Goal: Book appointment/travel/reservation

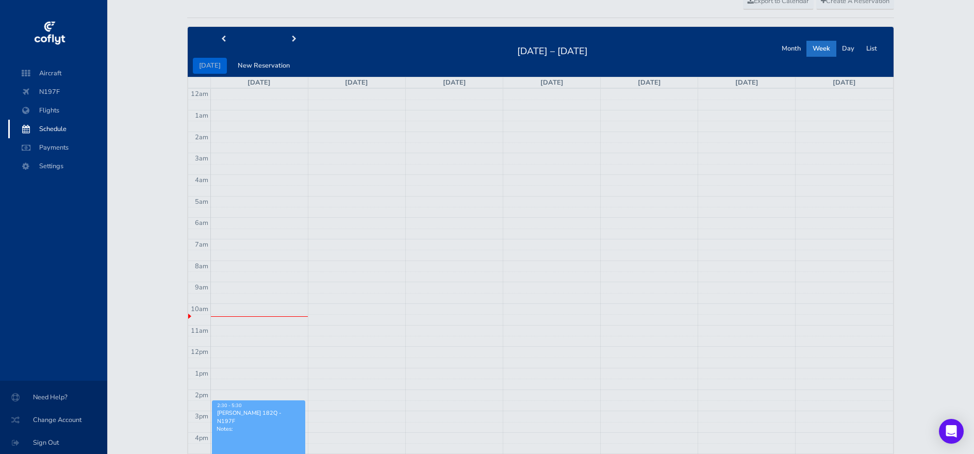
scroll to position [49, 0]
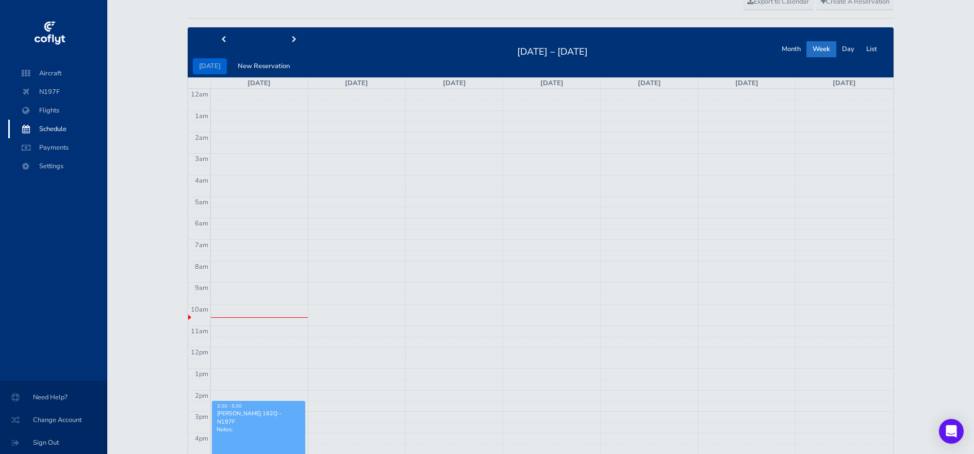
click at [148, 186] on div "Create A Reservation Export to Calendar [DATE] New Reservation [DATE] – [DATE] …" at bounding box center [540, 294] width 867 height 621
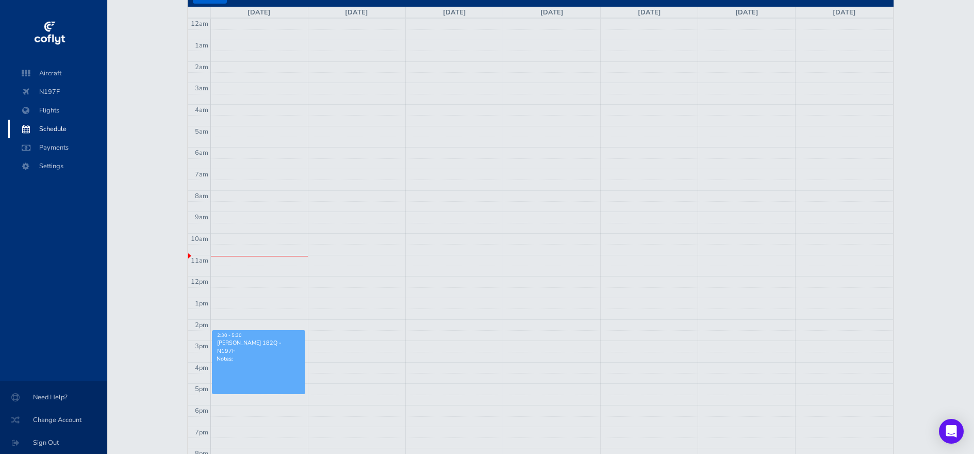
scroll to position [139, 0]
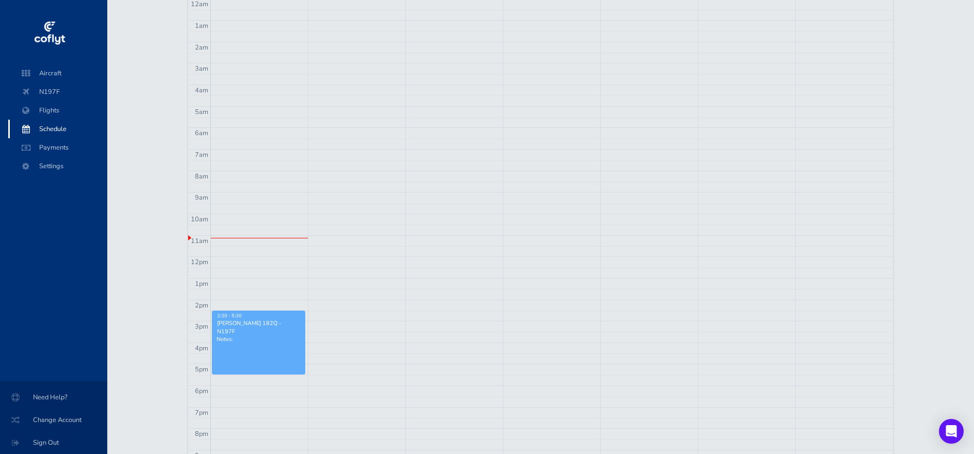
click at [254, 344] on link "2:30 - 5:30 [PERSON_NAME] 182Q - N197F Notes:" at bounding box center [258, 342] width 93 height 64
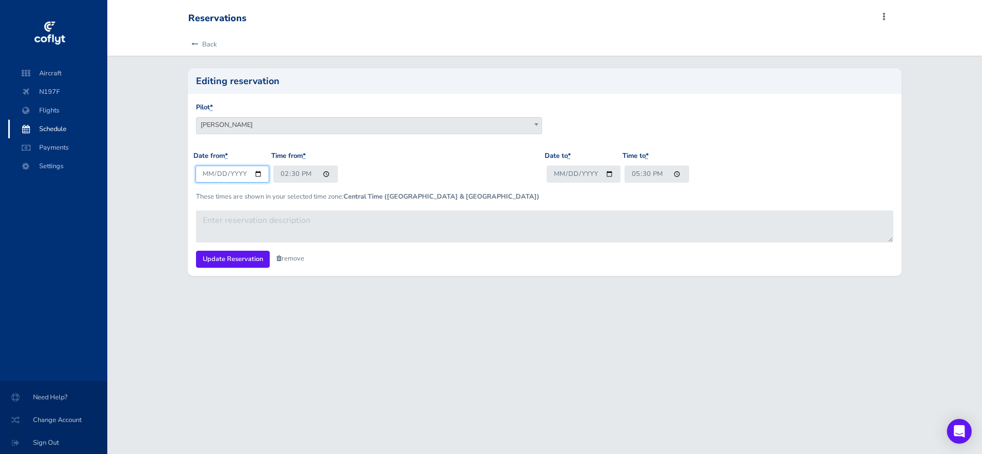
click at [254, 173] on input "[DATE]" at bounding box center [232, 174] width 74 height 17
type input "2025-09-06"
click at [324, 170] on input "14:30" at bounding box center [305, 174] width 64 height 17
type input "10:00"
click at [601, 177] on input "2025-08-31" at bounding box center [584, 174] width 74 height 17
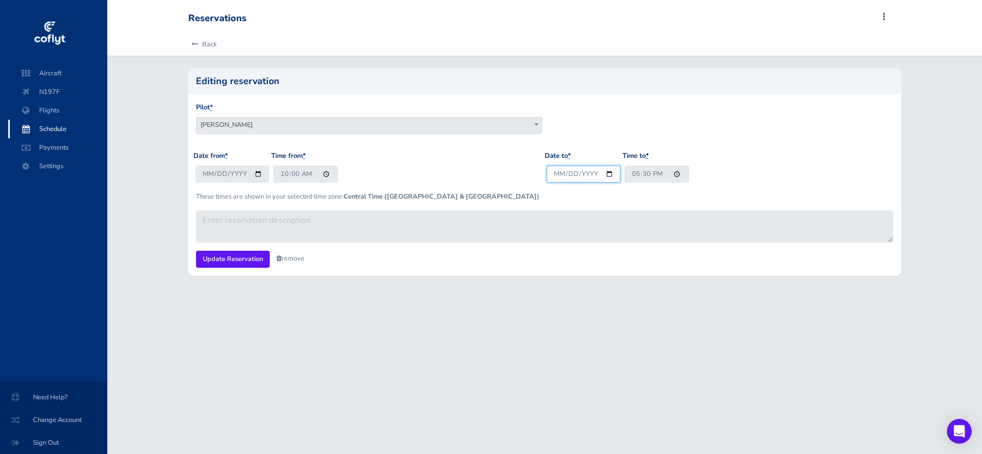
click at [605, 173] on input "2025-08-31" at bounding box center [584, 174] width 74 height 17
type input "2025-09-06"
click at [675, 175] on input "17:30" at bounding box center [656, 174] width 64 height 17
click at [674, 173] on input "17:30" at bounding box center [656, 174] width 64 height 17
type input "13:00"
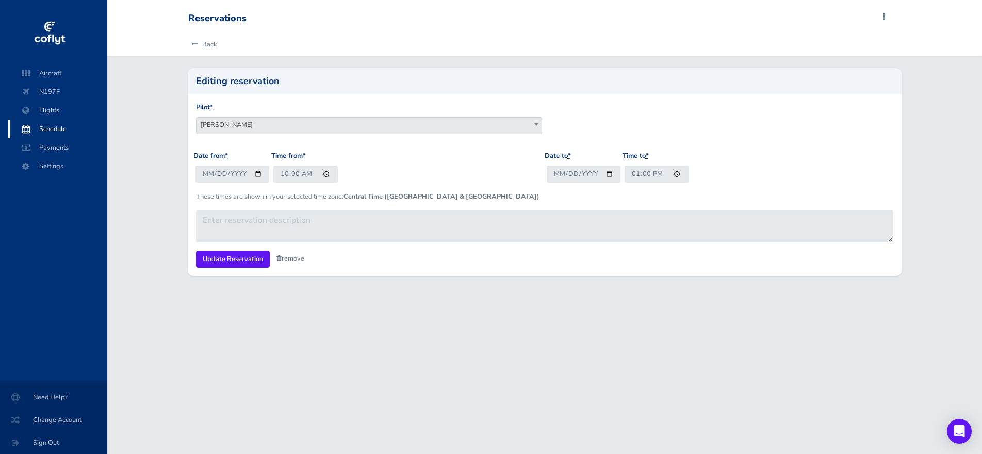
click at [515, 187] on div "Date from * 2025-09-06 Time from * 10:00" at bounding box center [368, 171] width 351 height 40
click at [231, 262] on input "Update Reservation" at bounding box center [233, 259] width 74 height 17
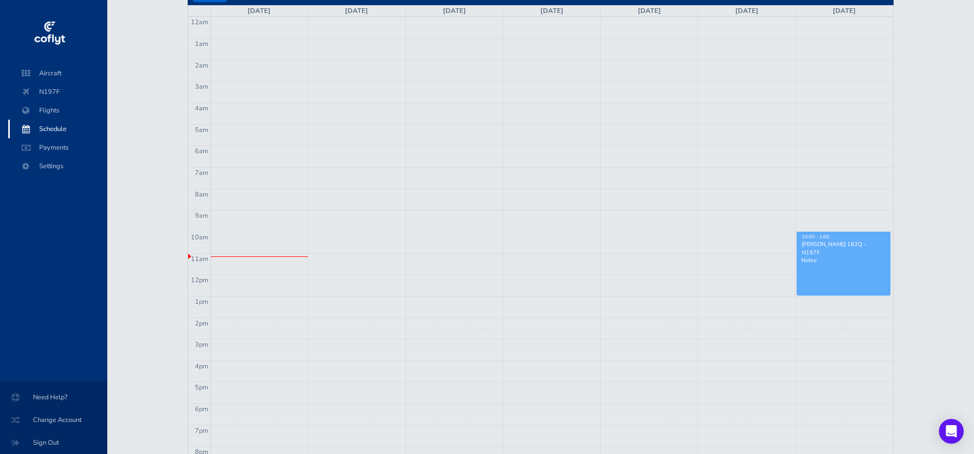
scroll to position [113, 0]
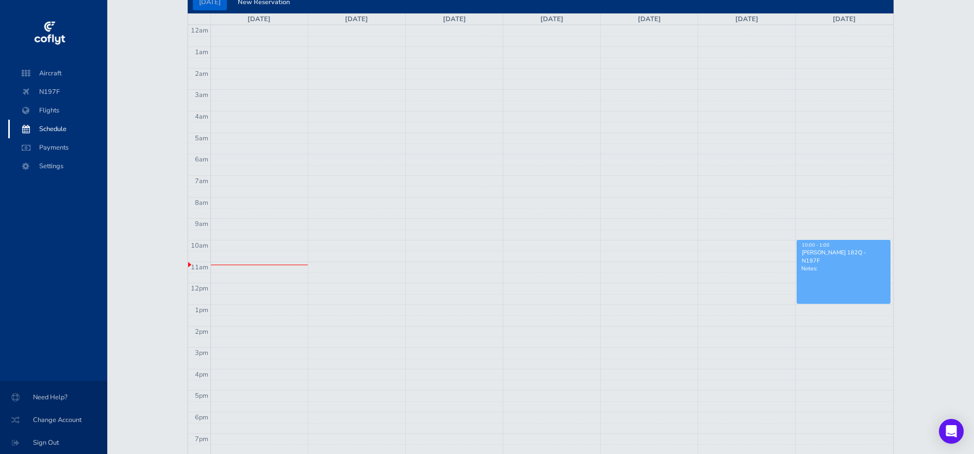
click at [141, 207] on div "Create A Reservation Export to Calendar today New Reservation Aug 31 – Sep 6, 2…" at bounding box center [540, 230] width 867 height 621
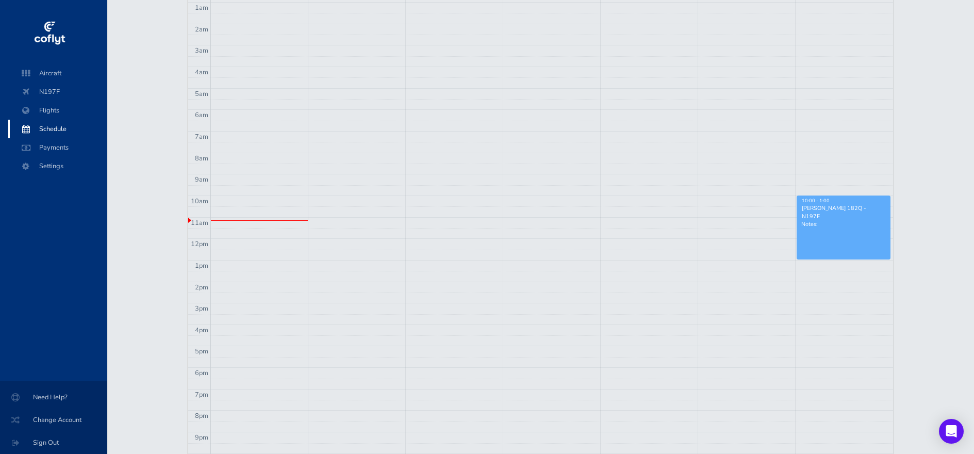
scroll to position [0, 0]
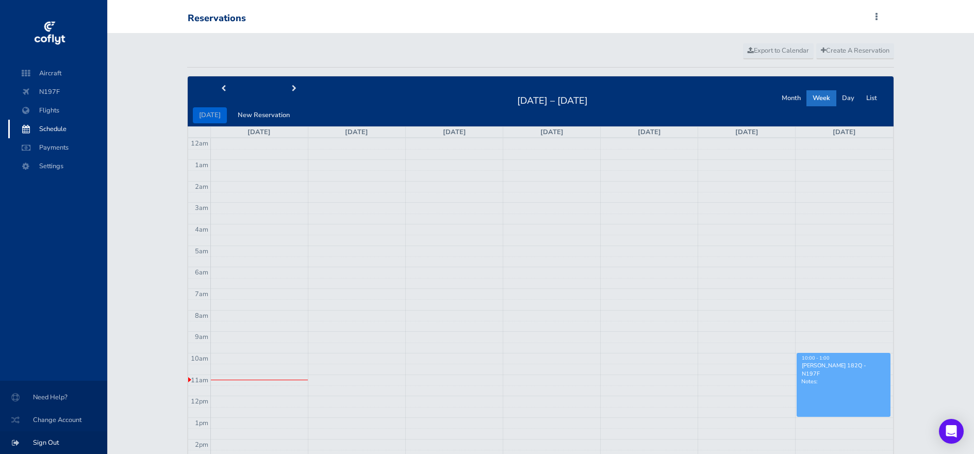
click at [55, 440] on span "Sign Out" at bounding box center [53, 442] width 82 height 19
